Goal: Navigation & Orientation: Find specific page/section

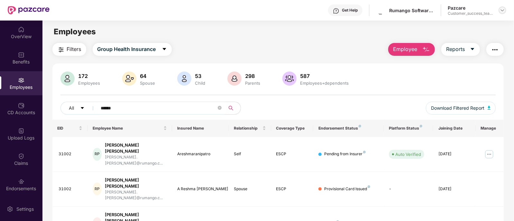
click at [501, 12] on img at bounding box center [502, 10] width 5 height 5
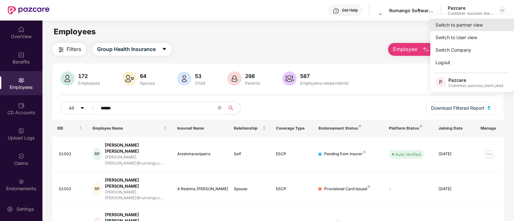
click at [472, 22] on div "Switch to partner view" at bounding box center [472, 25] width 84 height 13
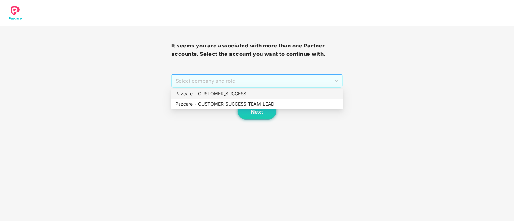
click at [218, 82] on span "Select company and role" at bounding box center [257, 81] width 163 height 12
click at [227, 102] on div "Pazcare - CUSTOMER_SUCCESS_TEAM_LEAD" at bounding box center [257, 104] width 164 height 7
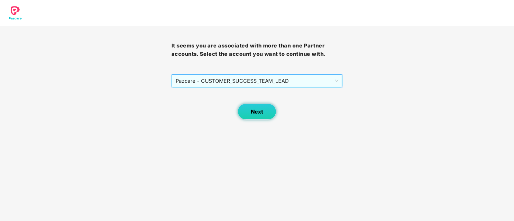
click at [256, 113] on span "Next" at bounding box center [257, 112] width 12 height 6
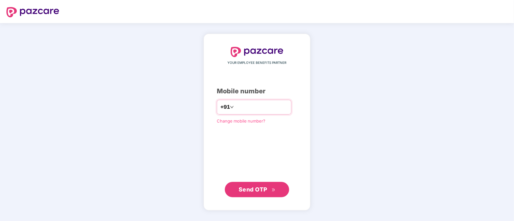
type input "**********"
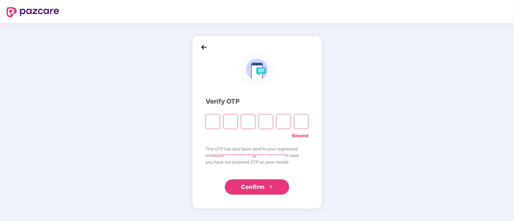
type input "*"
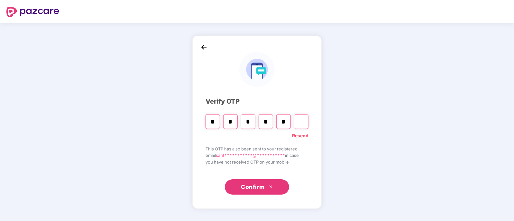
type input "*"
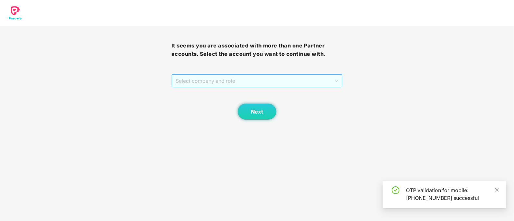
click at [208, 79] on span "Select company and role" at bounding box center [257, 81] width 163 height 12
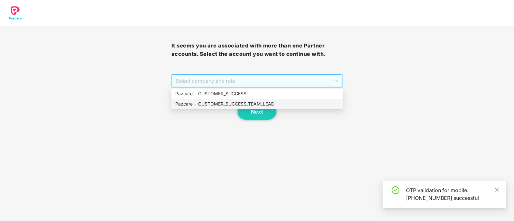
click at [219, 102] on div "Pazcare - CUSTOMER_SUCCESS_TEAM_LEAD" at bounding box center [257, 104] width 164 height 7
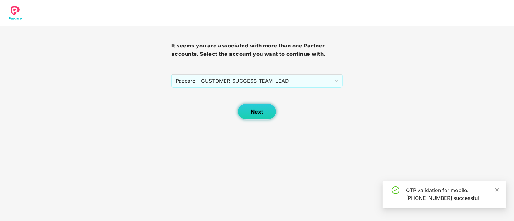
click at [257, 113] on span "Next" at bounding box center [257, 112] width 12 height 6
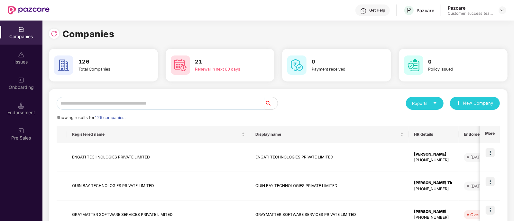
click at [110, 108] on input "text" at bounding box center [161, 103] width 208 height 13
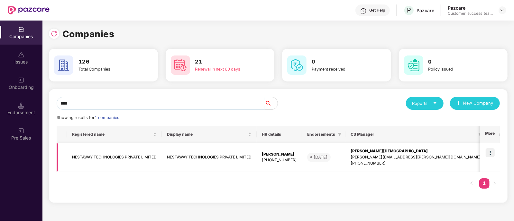
type input "****"
click at [489, 152] on img at bounding box center [489, 153] width 9 height 9
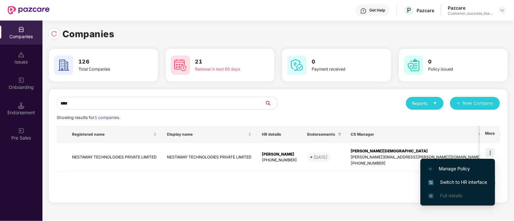
click at [458, 184] on span "Switch to HR interface" at bounding box center [457, 182] width 59 height 7
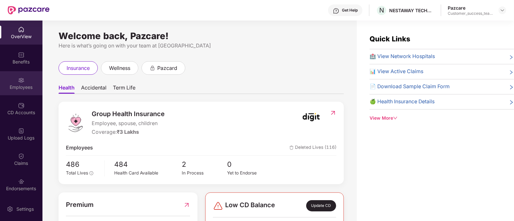
click at [16, 82] on div "Employees" at bounding box center [21, 83] width 42 height 24
